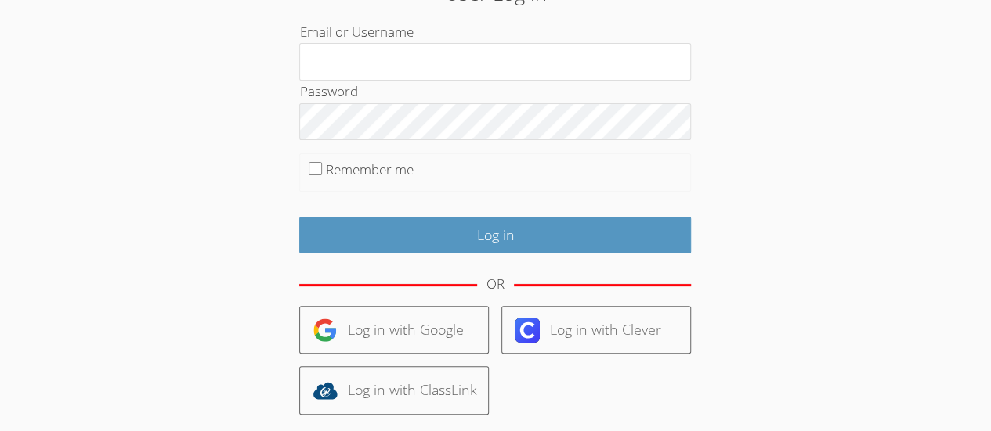
scroll to position [86, 0]
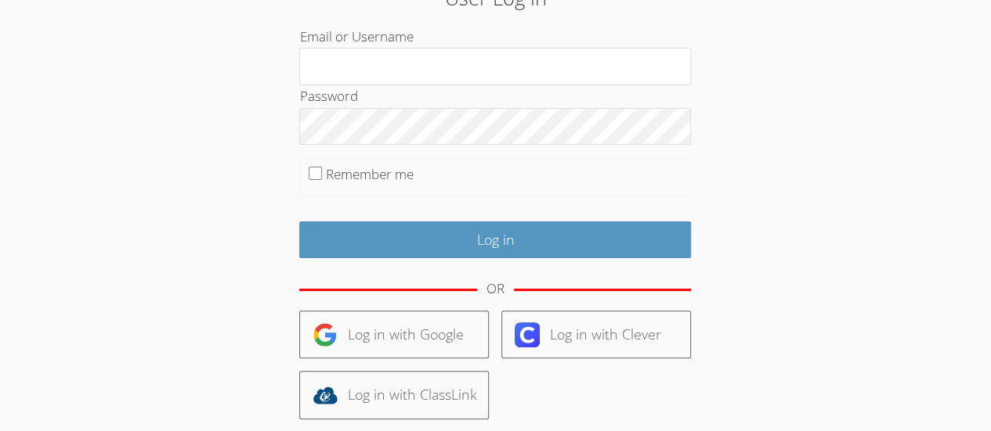
type input "[PERSON_NAME][EMAIL_ADDRESS][DOMAIN_NAME]"
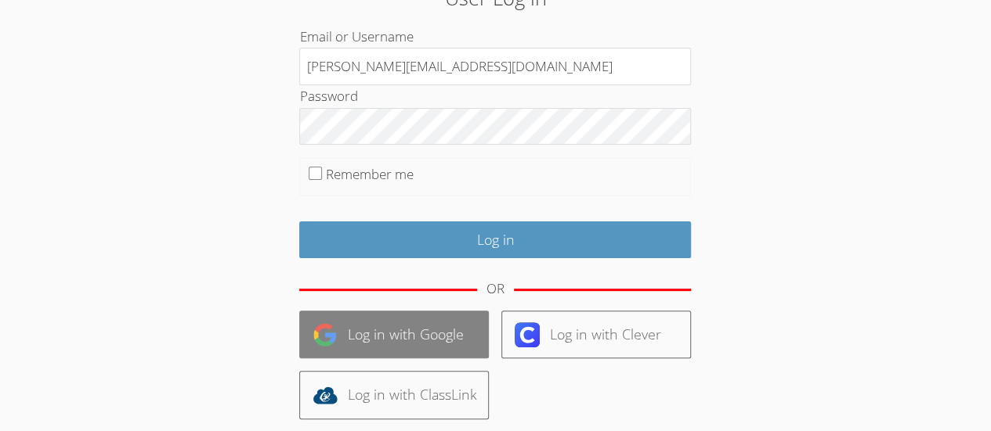
click at [445, 330] on link "Log in with Google" at bounding box center [394, 335] width 190 height 48
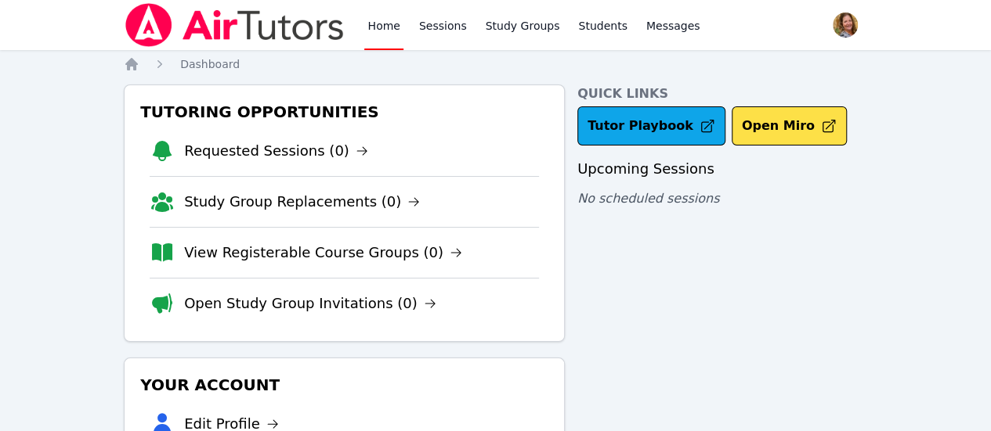
click at [429, 33] on link "Sessions" at bounding box center [443, 25] width 54 height 50
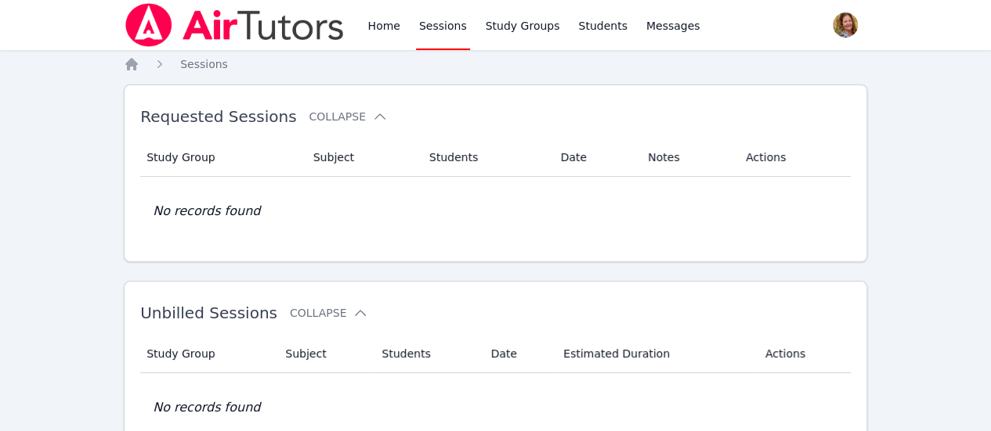
click at [515, 34] on link "Study Groups" at bounding box center [522, 25] width 81 height 50
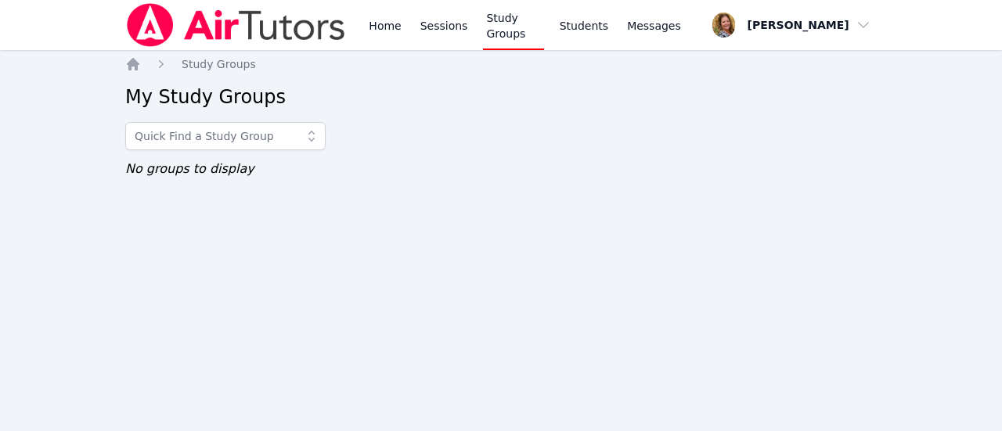
click at [834, 31] on span "button" at bounding box center [790, 25] width 164 height 34
click at [762, 97] on button "Logout" at bounding box center [792, 89] width 150 height 28
